Goal: Task Accomplishment & Management: Manage account settings

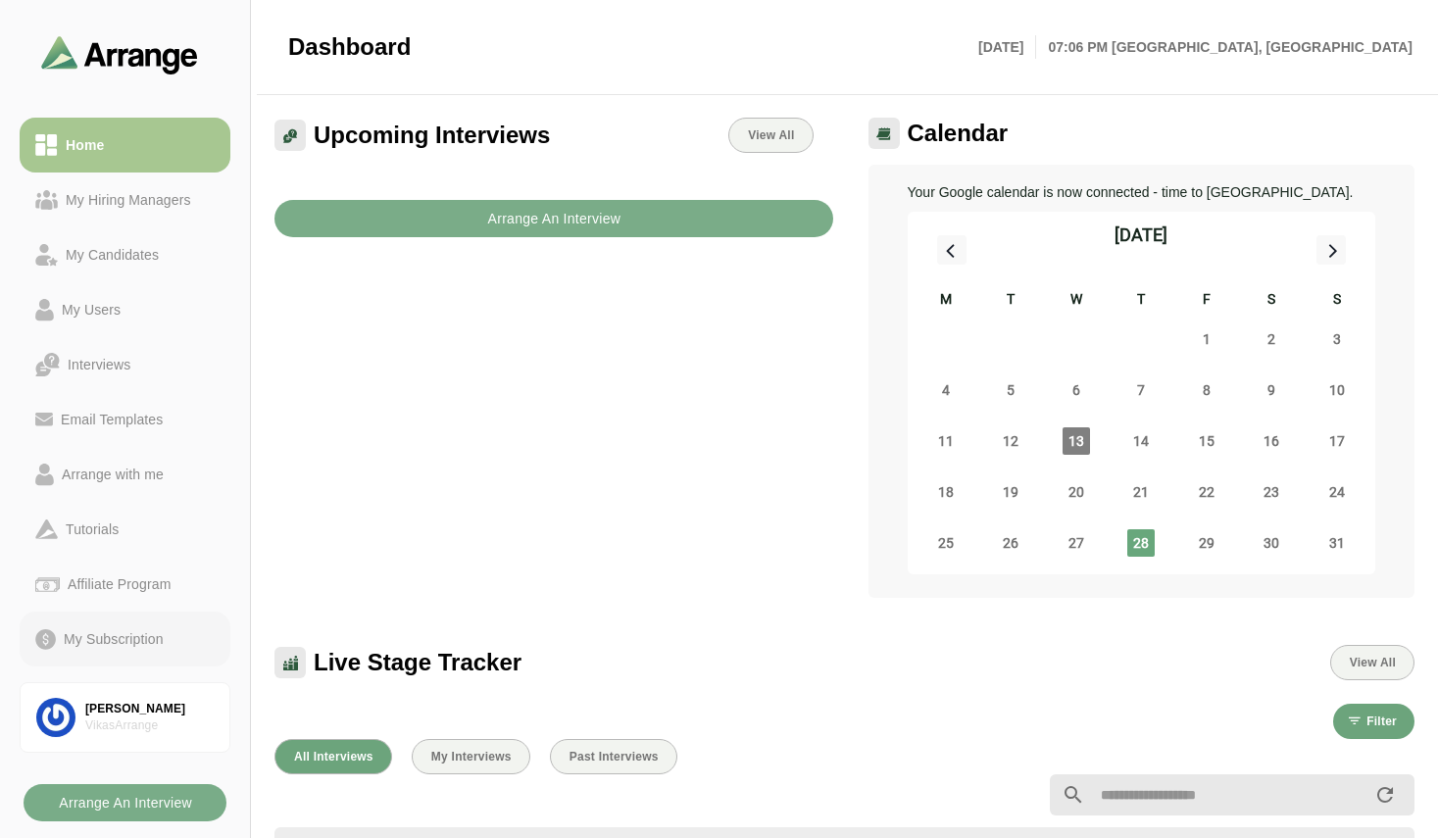
click at [94, 636] on div "My Subscription" at bounding box center [114, 639] width 116 height 24
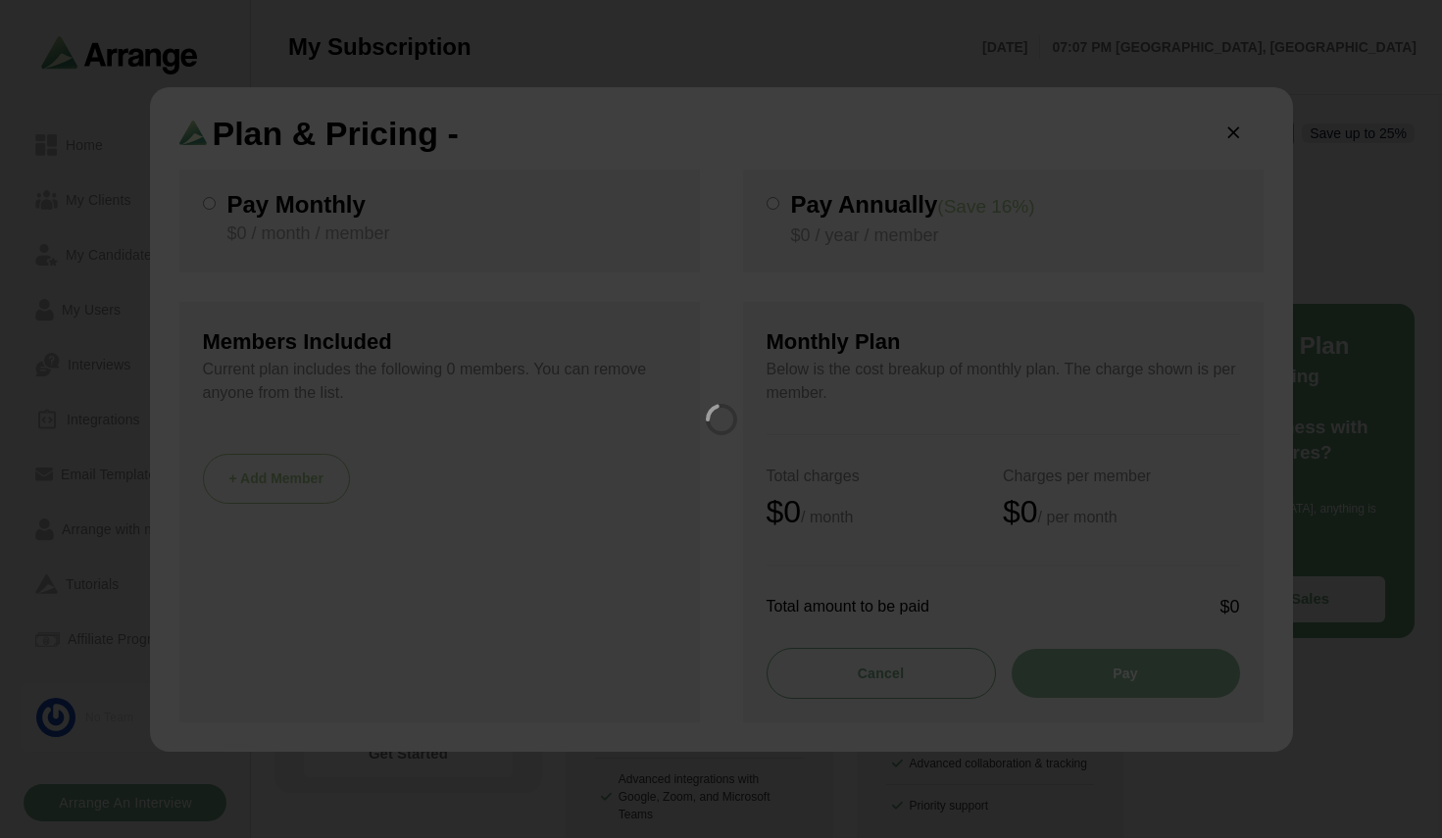
click at [1230, 131] on div at bounding box center [721, 419] width 1442 height 838
click at [1240, 137] on div at bounding box center [721, 419] width 1442 height 838
click at [1231, 138] on div at bounding box center [721, 419] width 1442 height 838
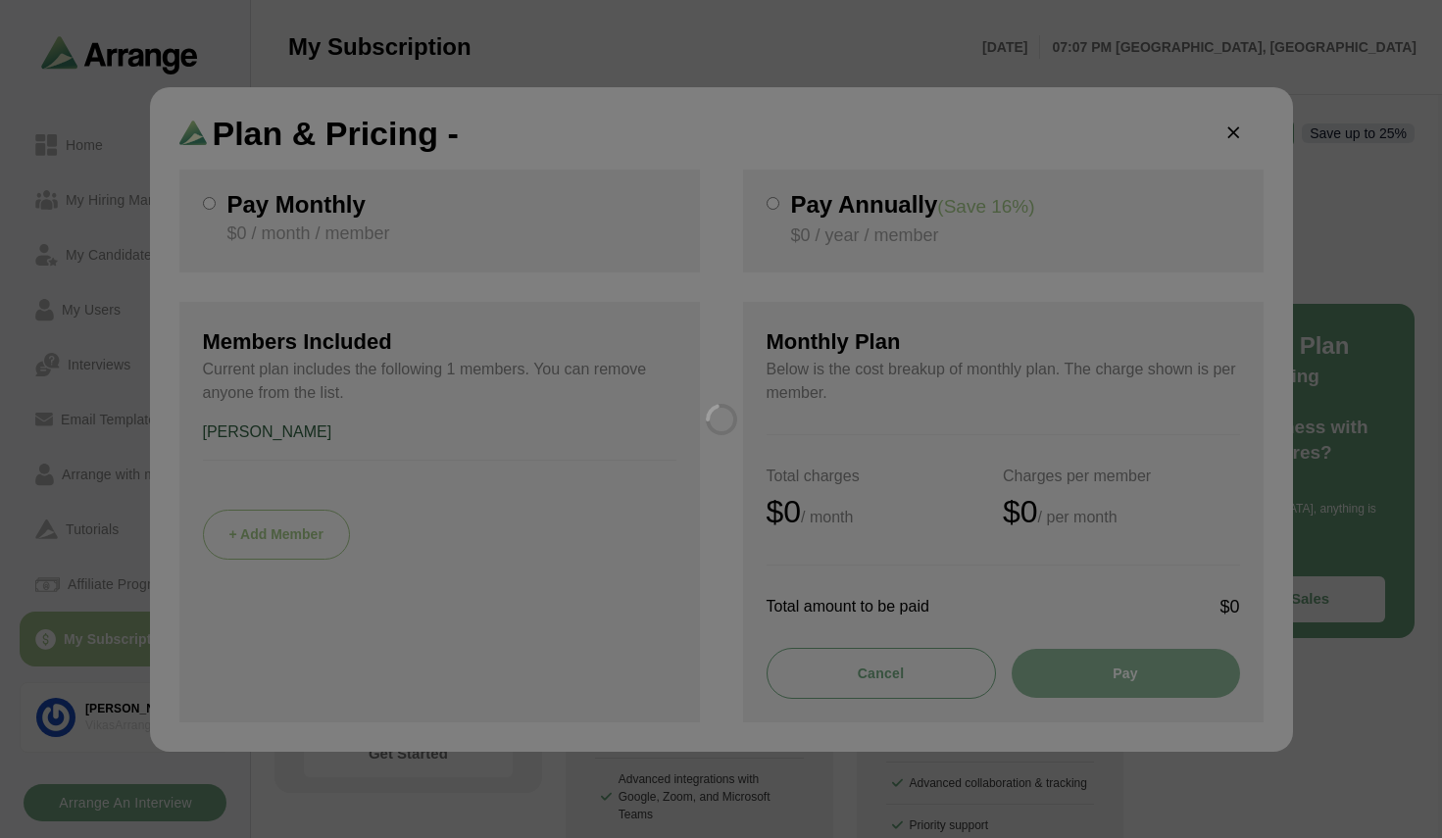
click at [1231, 138] on div at bounding box center [721, 419] width 1442 height 838
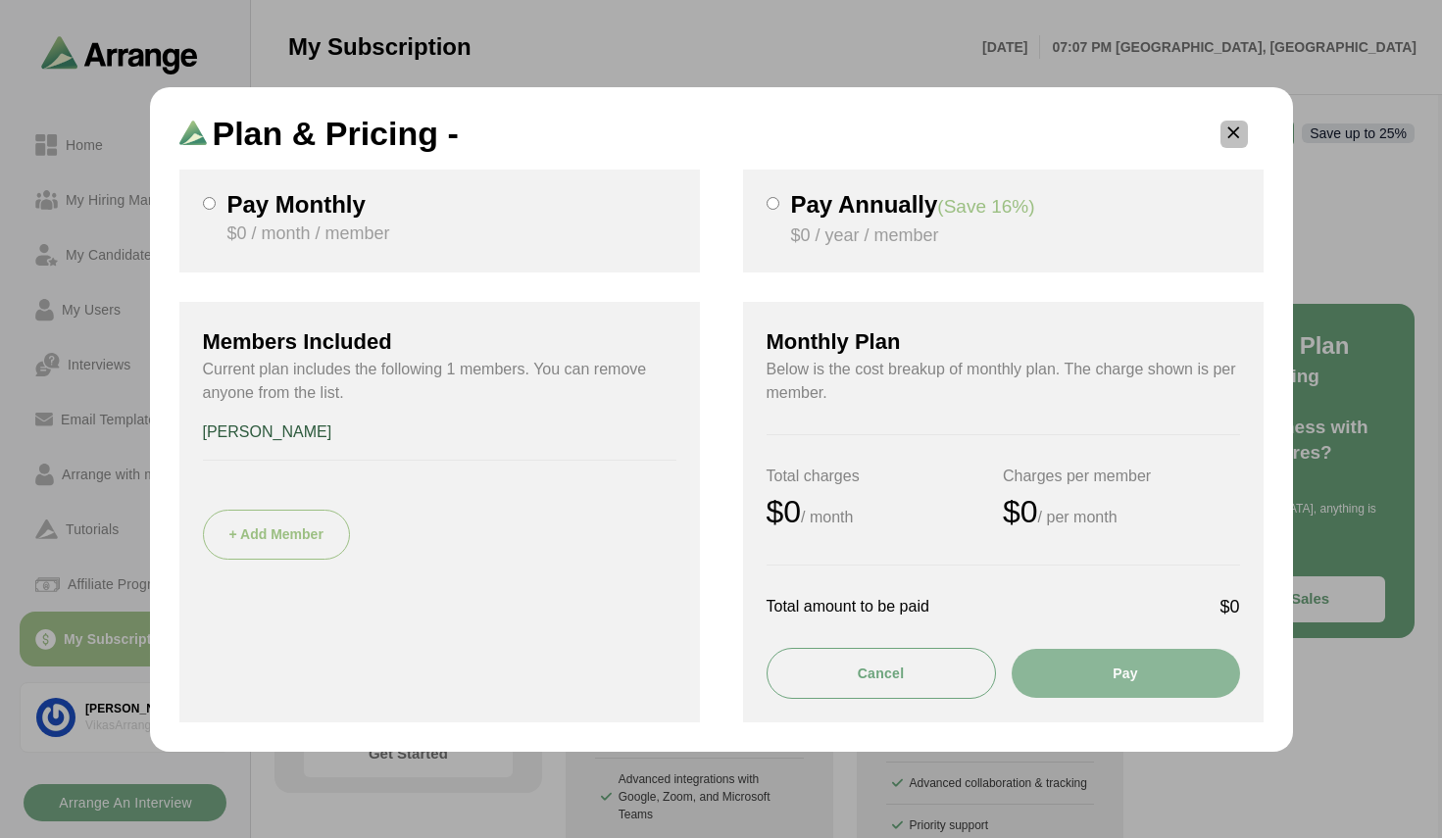
click at [1231, 138] on icon "button" at bounding box center [1234, 134] width 21 height 21
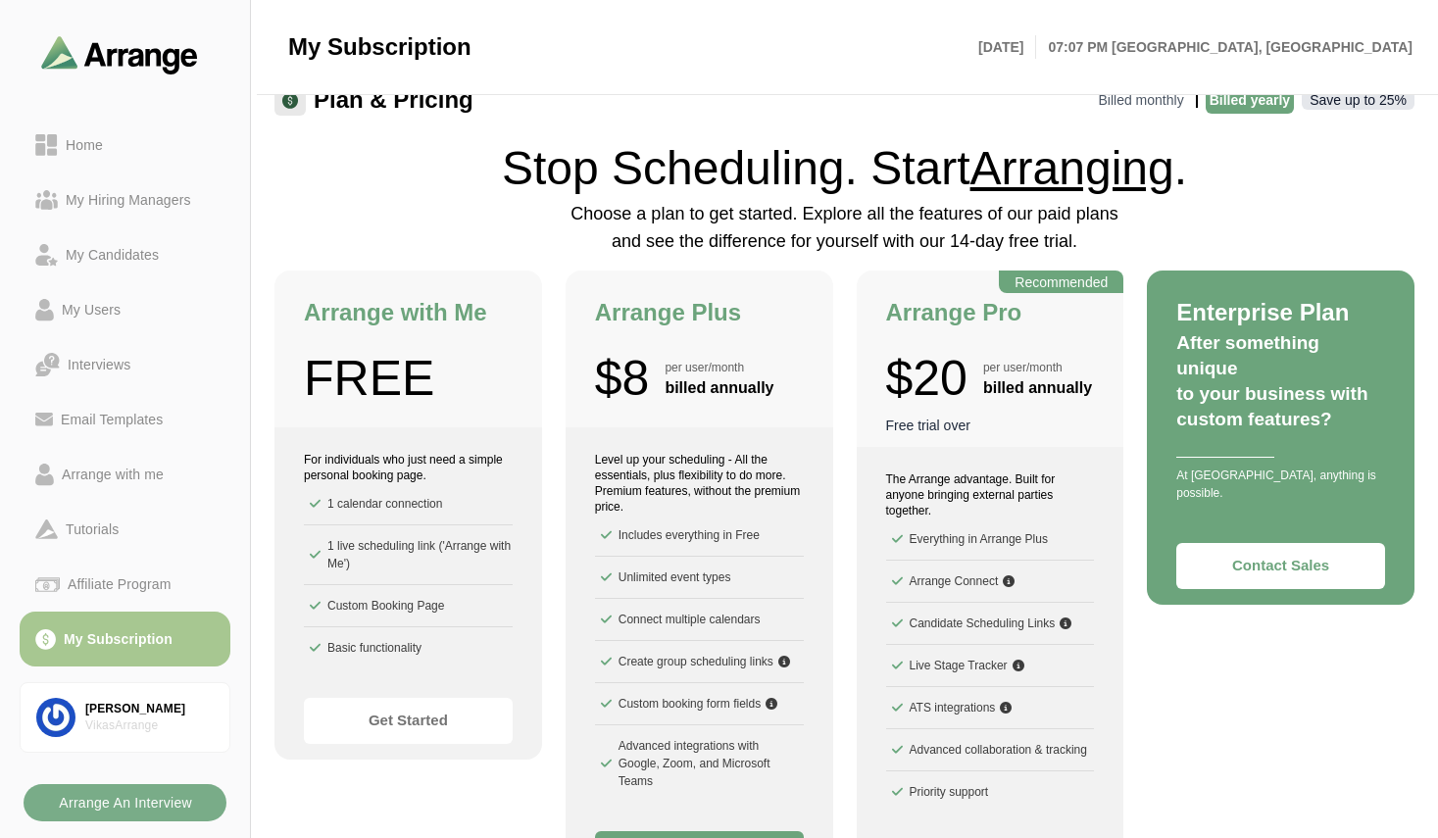
scroll to position [39, 0]
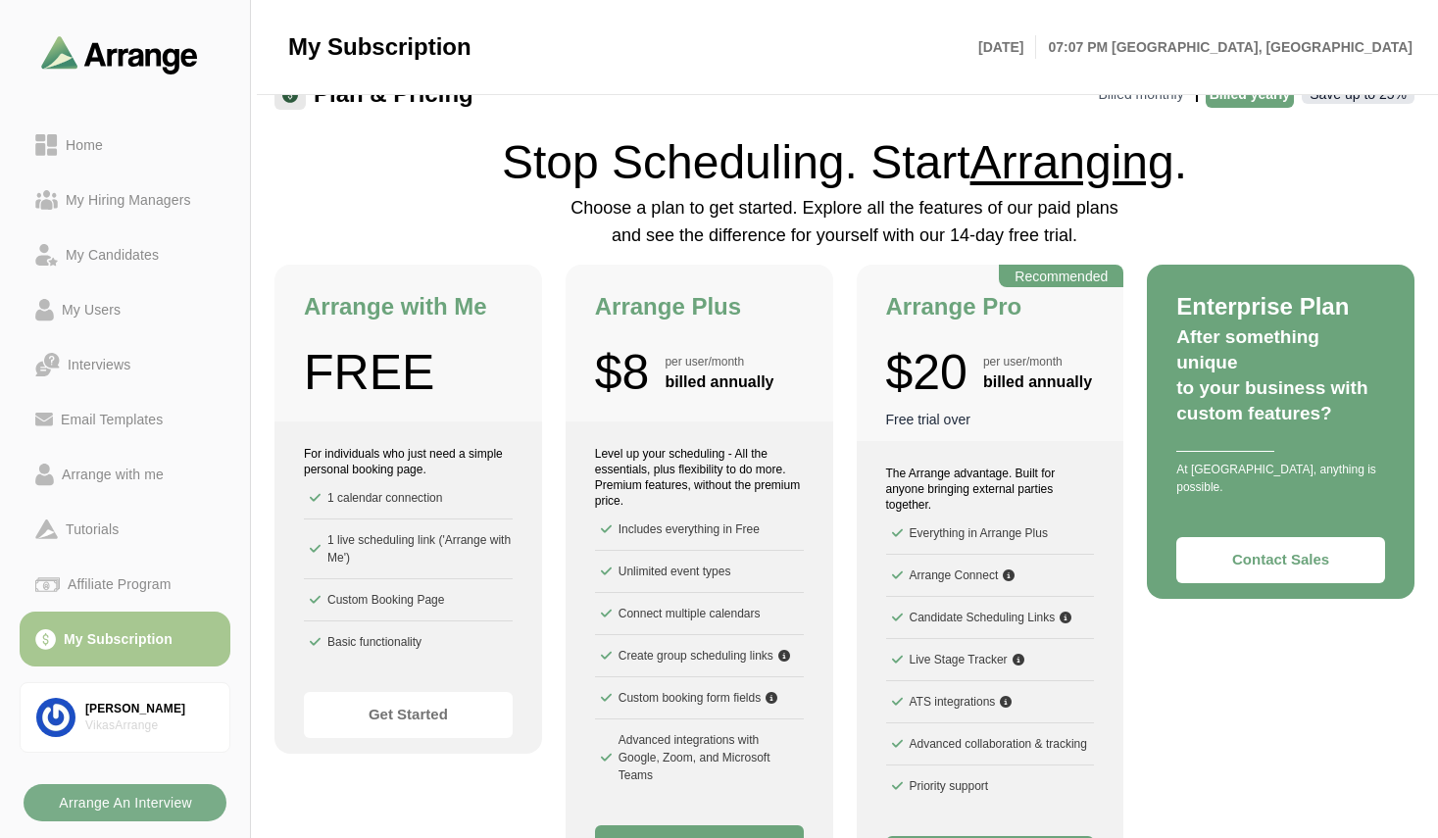
click at [1163, 659] on div "Enterprise Plan After something unique to your business with custom features? A…" at bounding box center [1281, 581] width 268 height 633
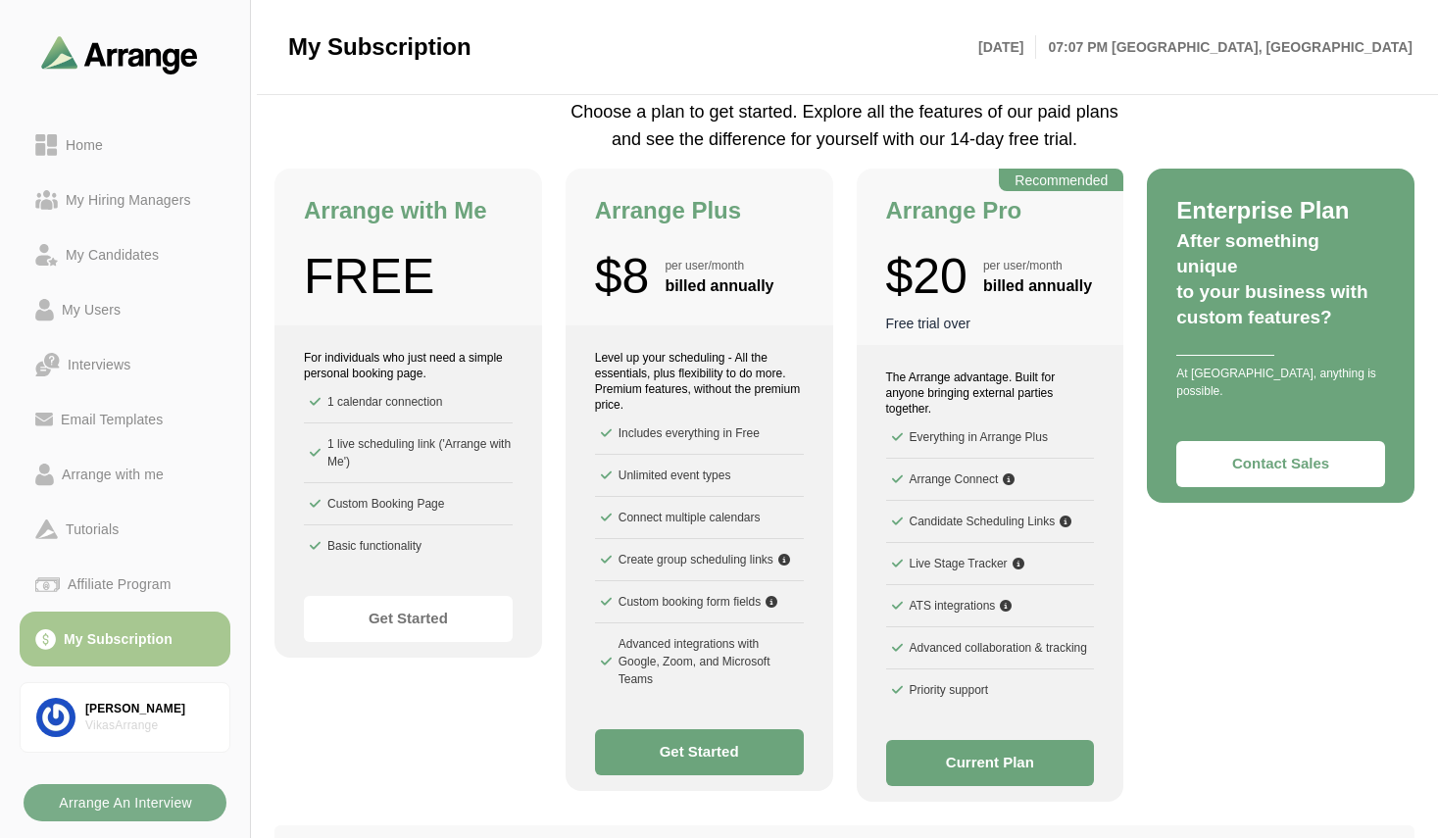
scroll to position [157, 0]
